Goal: Information Seeking & Learning: Find specific fact

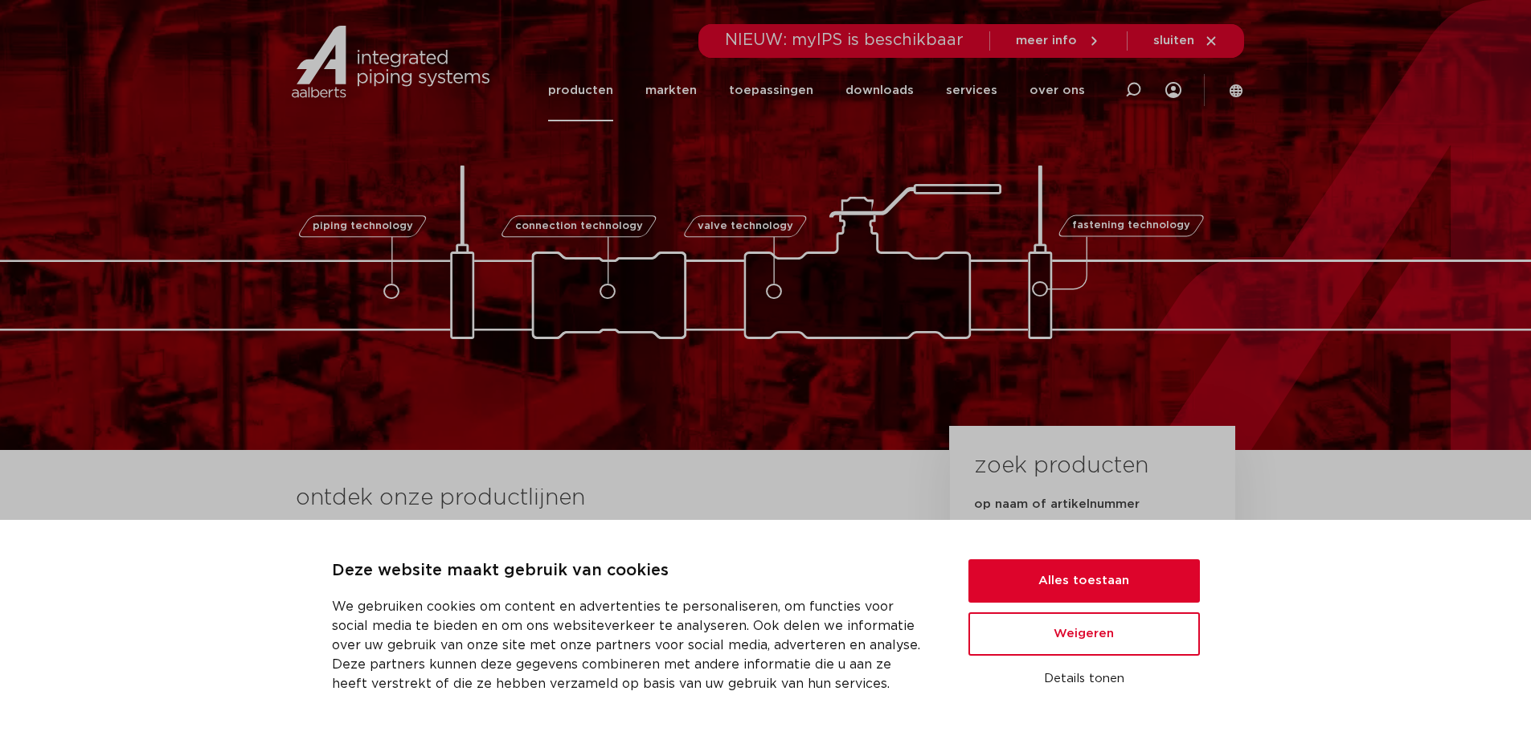
click at [592, 84] on link "producten" at bounding box center [580, 90] width 65 height 62
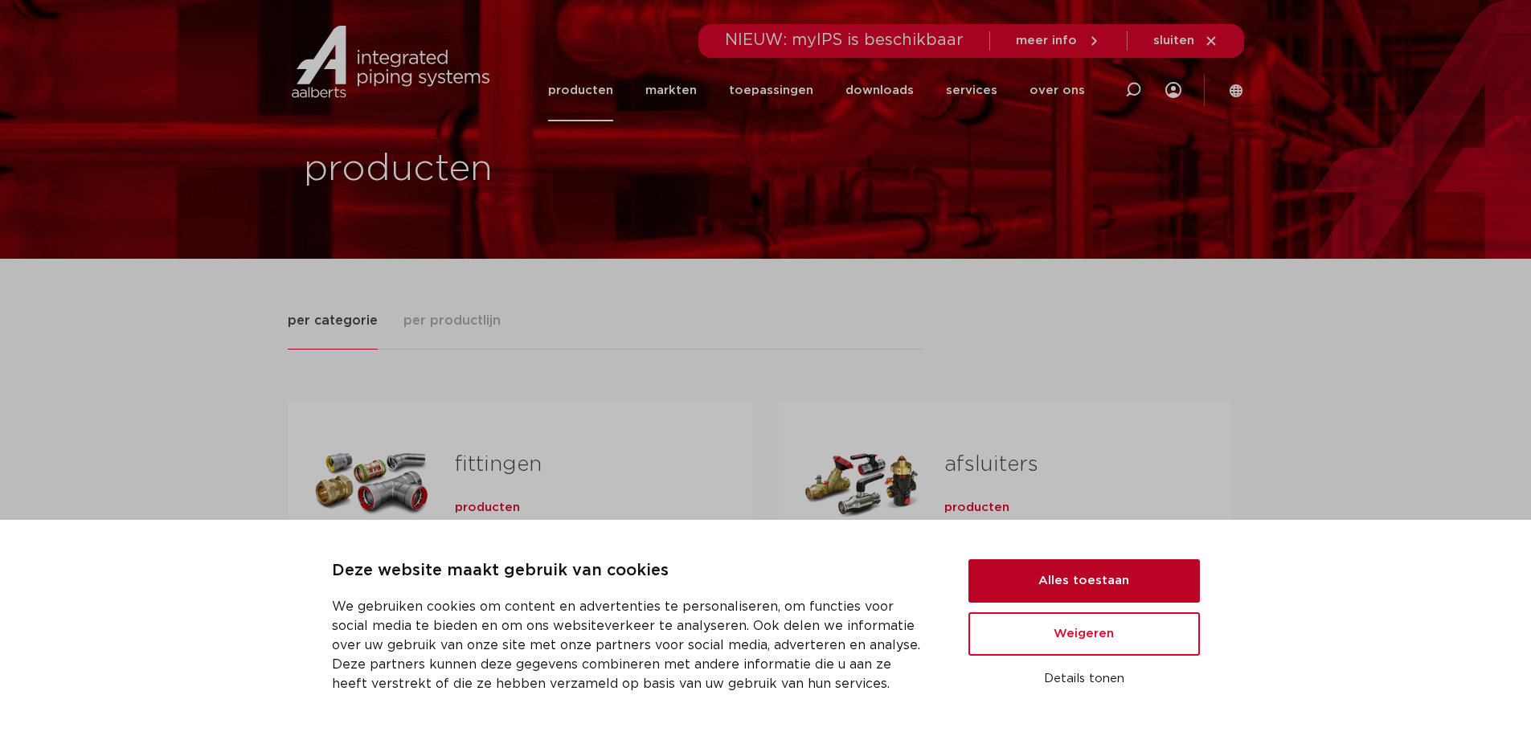
click at [1050, 595] on button "Alles toestaan" at bounding box center [1083, 580] width 231 height 43
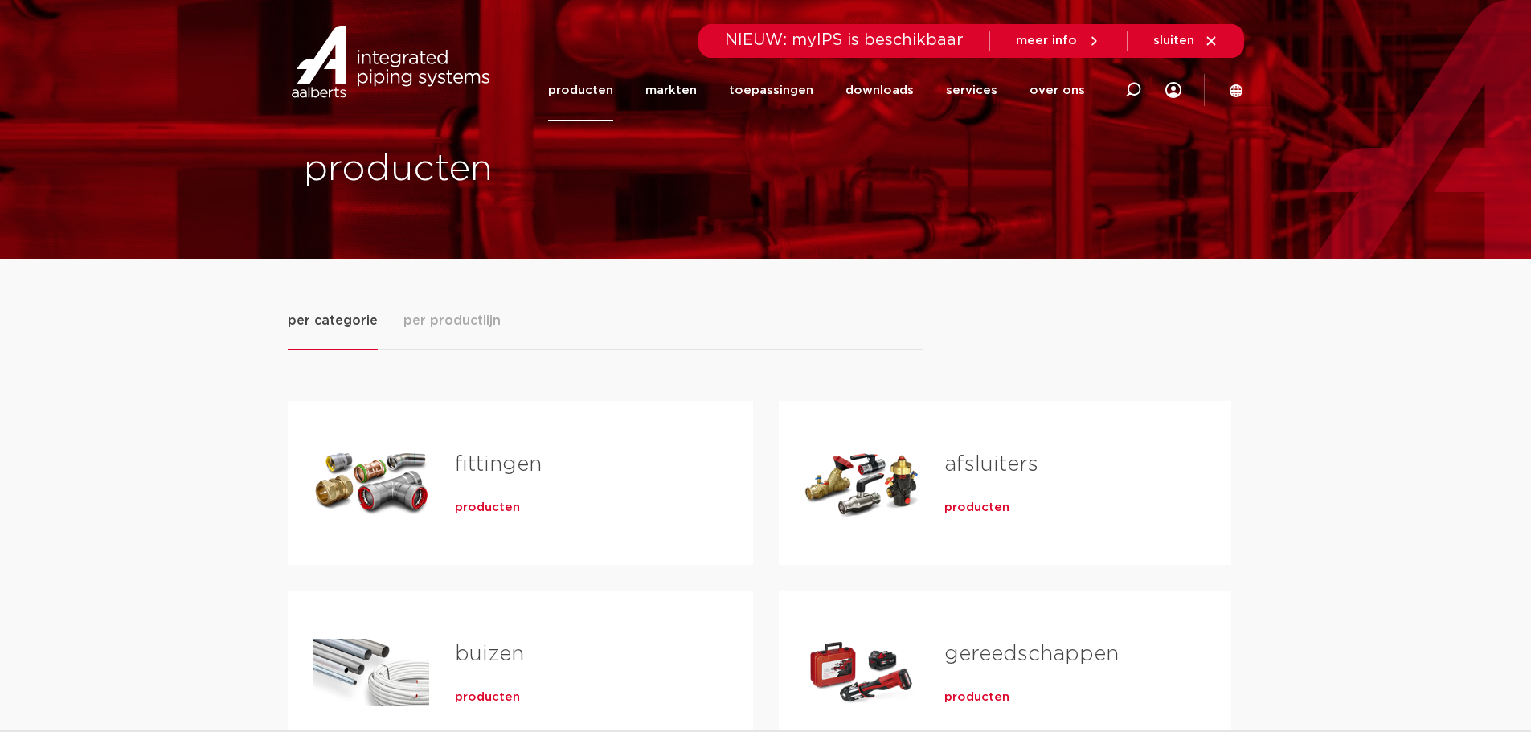
click at [502, 460] on link "fittingen" at bounding box center [498, 464] width 87 height 21
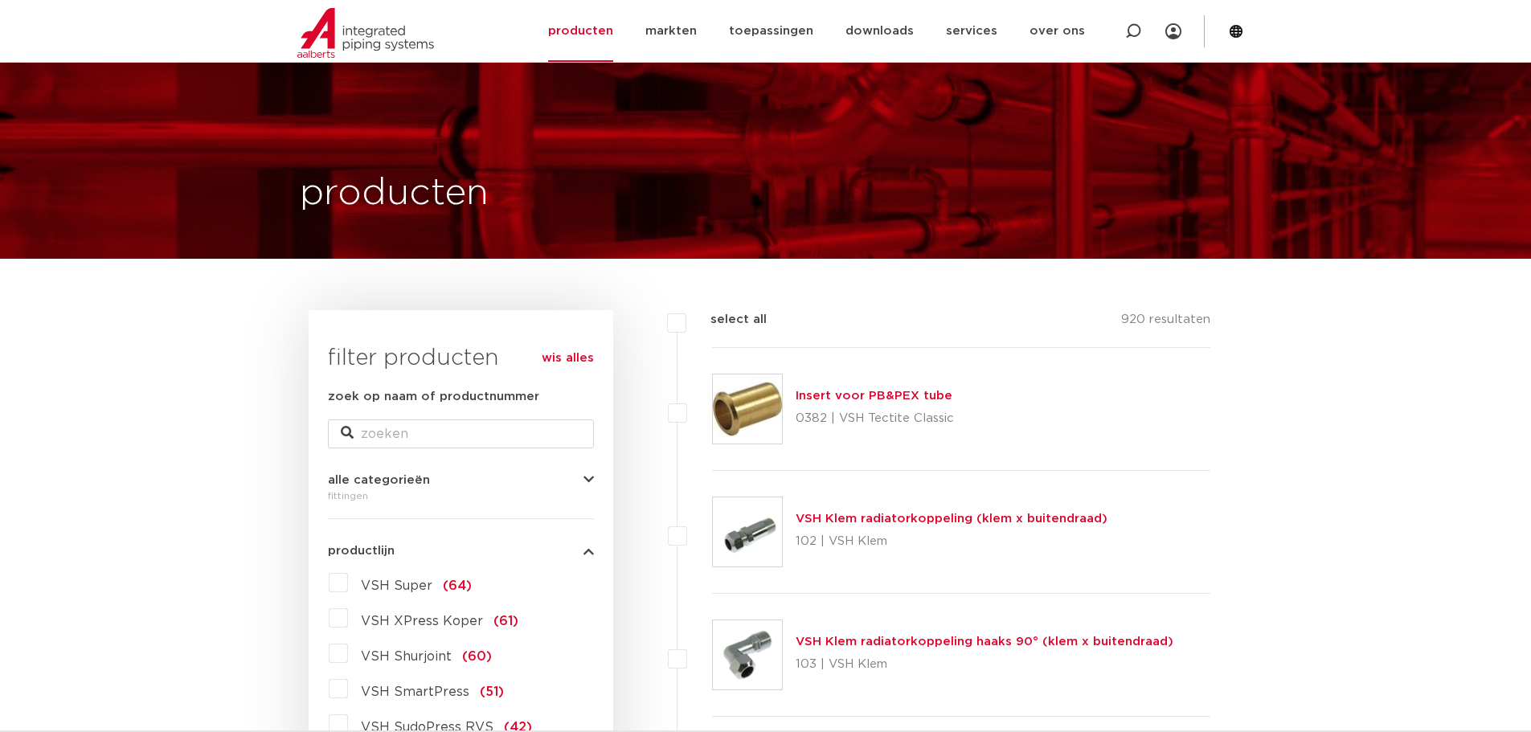
scroll to position [321, 0]
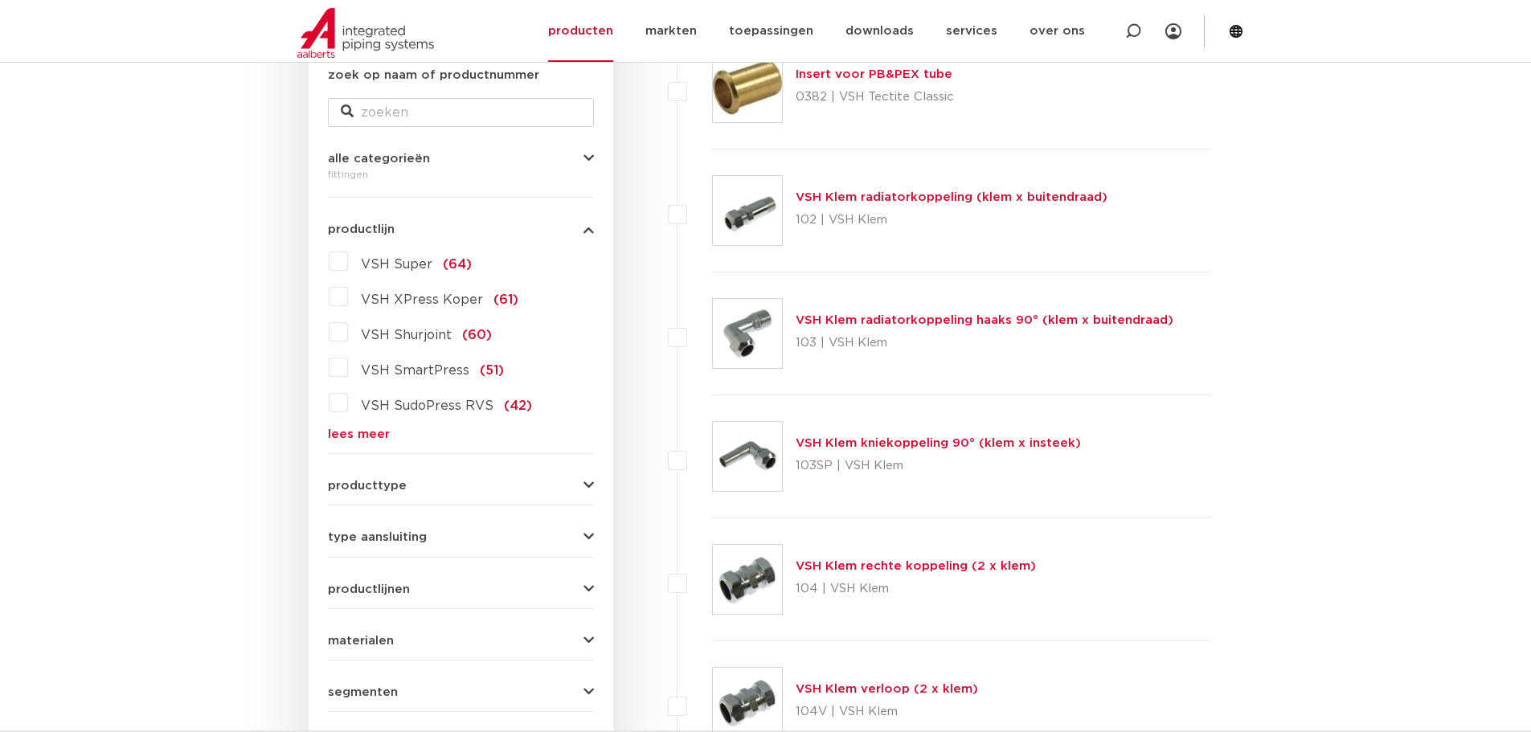
click at [370, 435] on link "lees meer" at bounding box center [461, 434] width 266 height 12
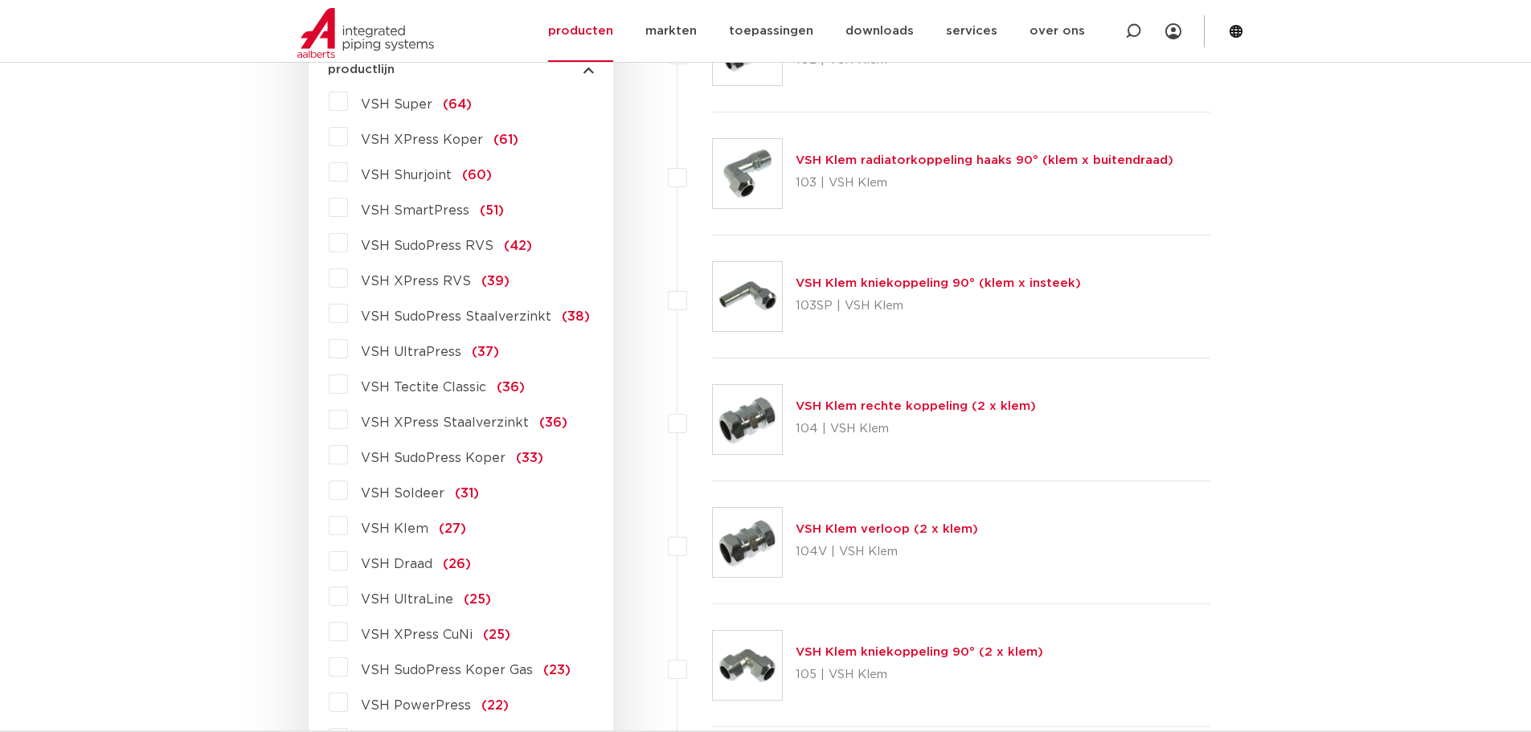
scroll to position [482, 0]
click at [444, 388] on span "VSH Tectite Classic" at bounding box center [423, 386] width 125 height 13
click at [0, 0] on input "VSH Tectite Classic (36)" at bounding box center [0, 0] width 0 height 0
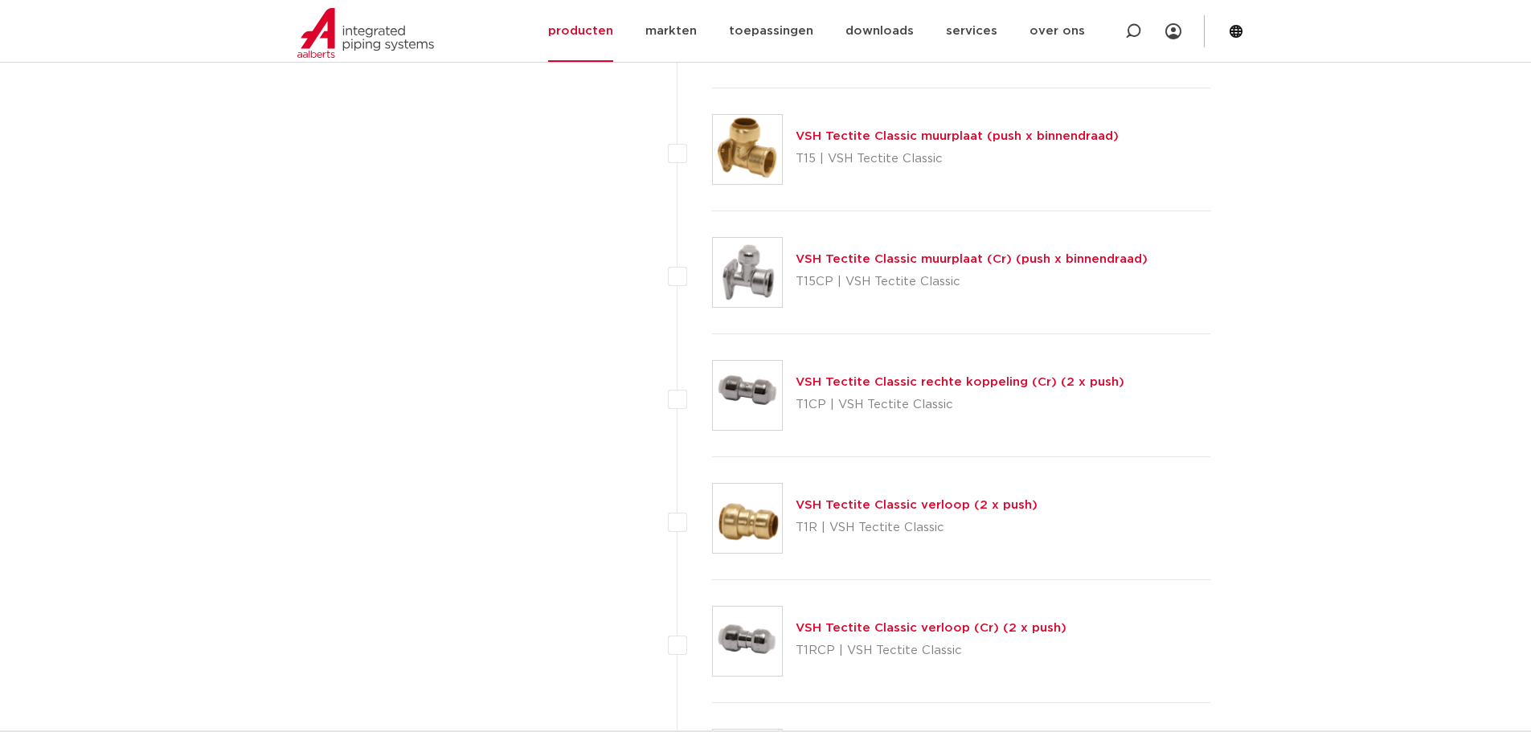
scroll to position [1687, 0]
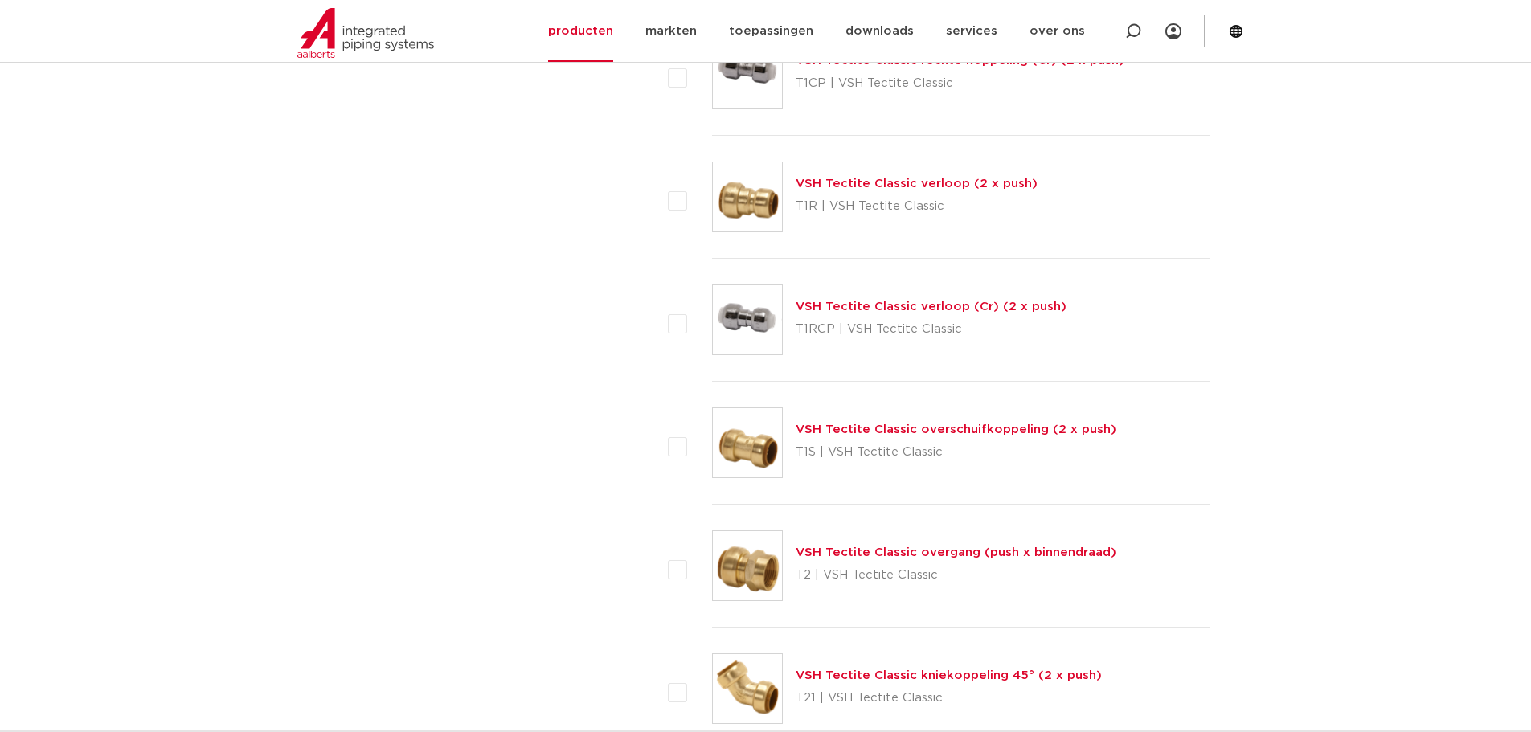
click at [861, 550] on link "VSH Tectite Classic overgang (push x binnendraad)" at bounding box center [955, 552] width 321 height 12
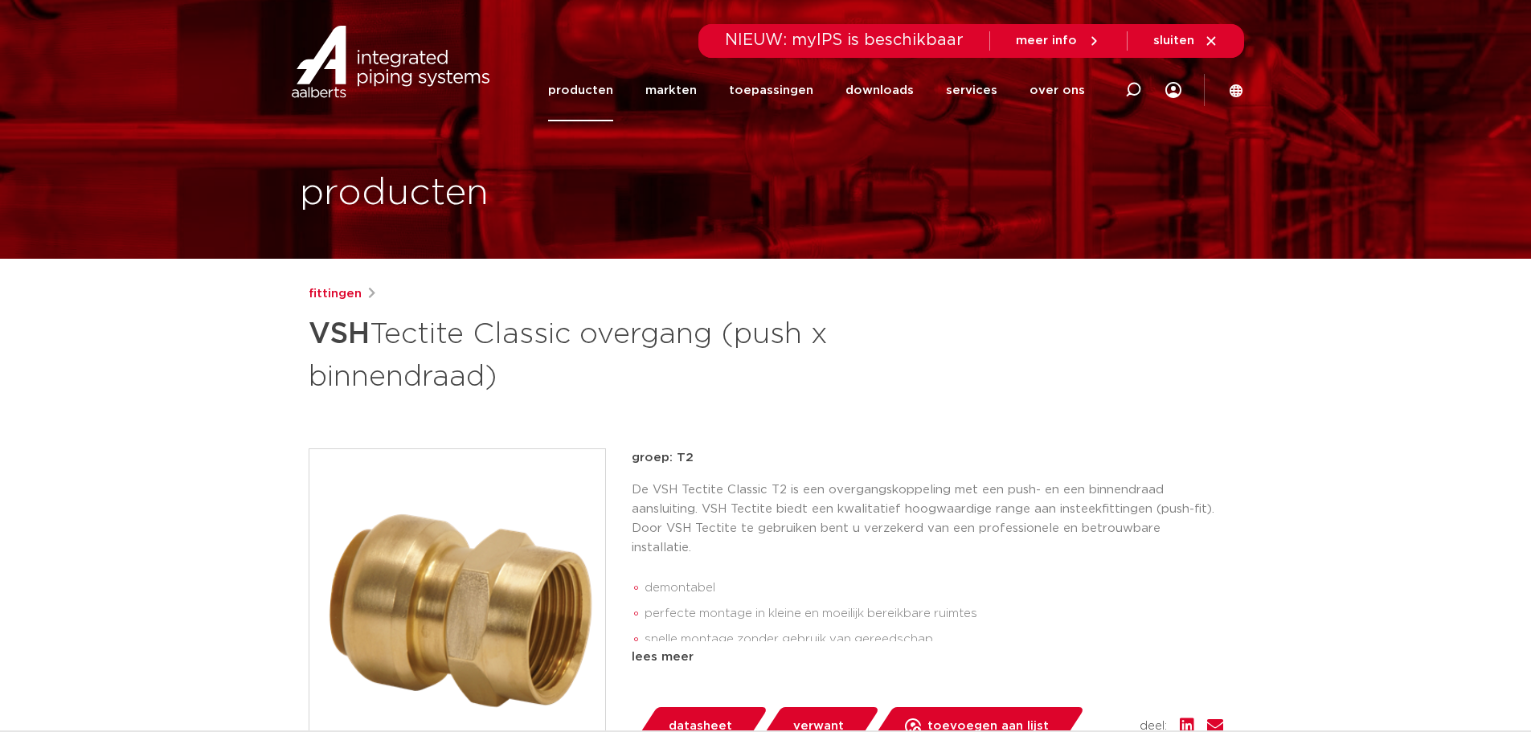
drag, startPoint x: 317, startPoint y: 334, endPoint x: 495, endPoint y: 371, distance: 181.4
click at [495, 371] on h1 "VSH Tectite Classic overgang (push x binnendraad)" at bounding box center [610, 353] width 603 height 87
copy h1 "VSH Tectite Classic overgang (push x binnendraad)"
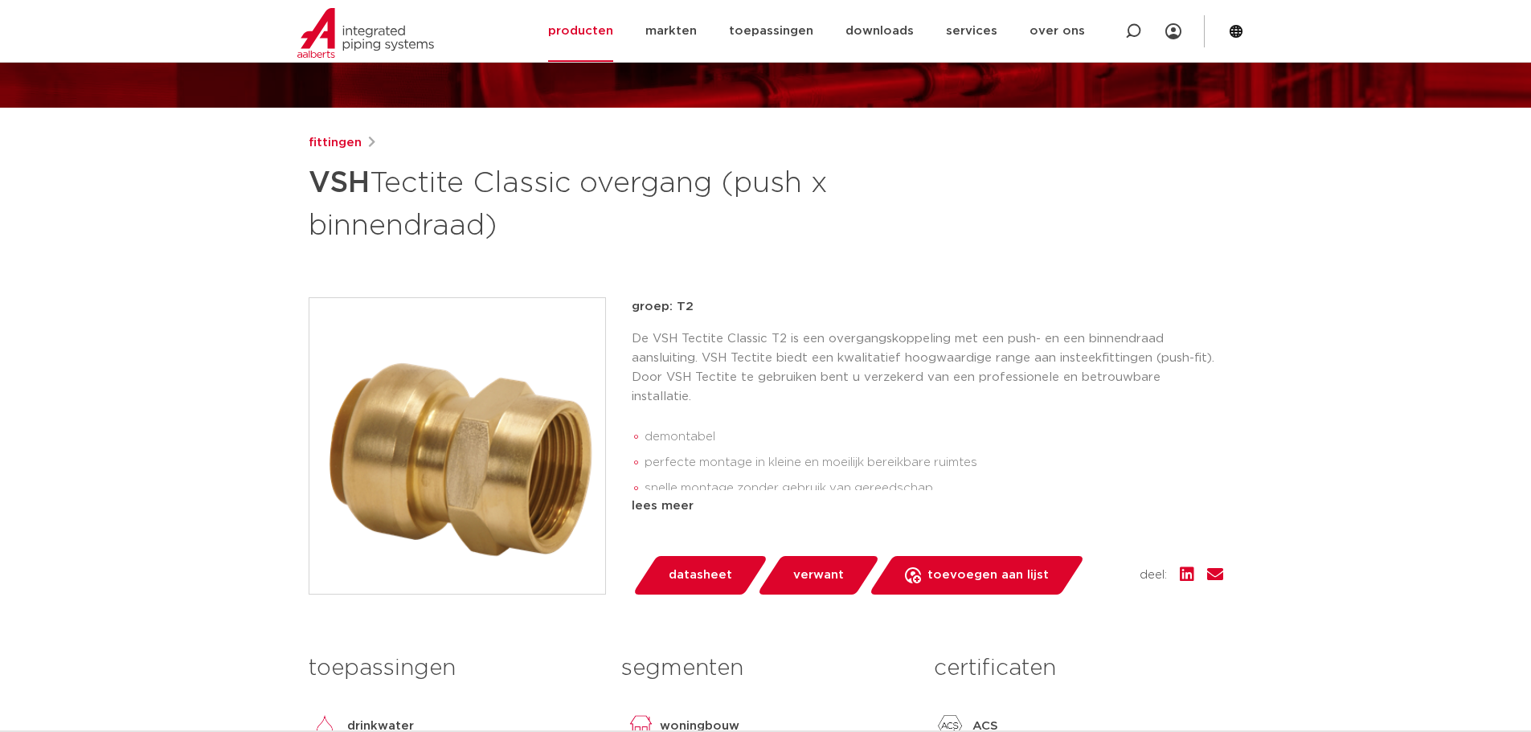
scroll to position [161, 0]
